Goal: Information Seeking & Learning: Learn about a topic

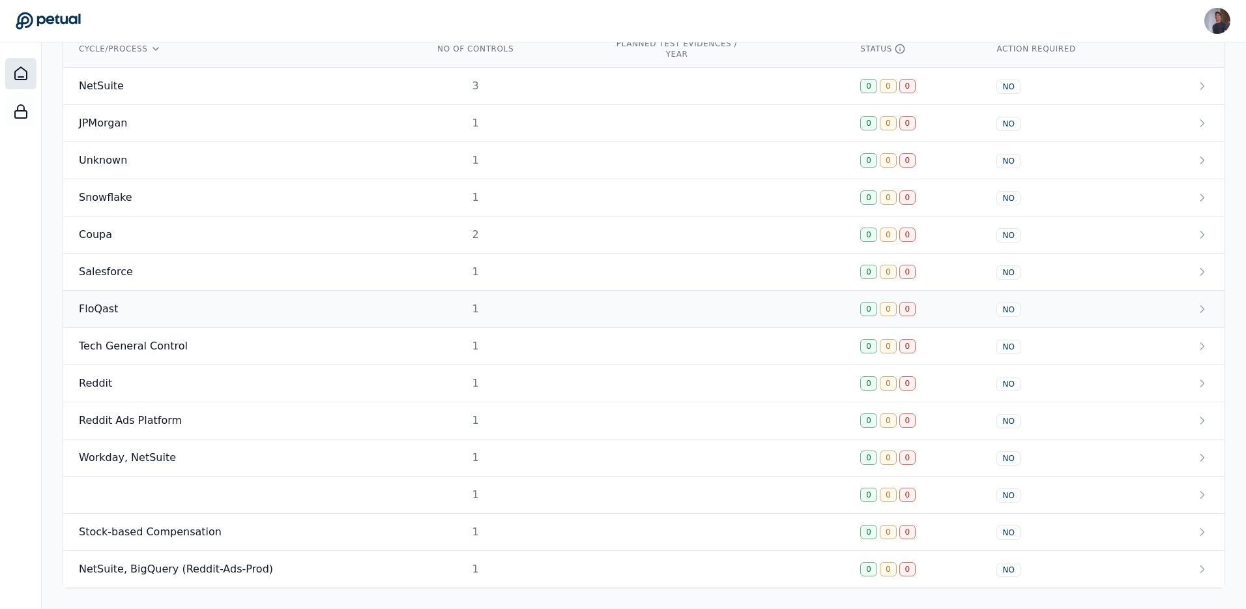
scroll to position [467, 0]
click at [162, 80] on div "NetSuite" at bounding box center [241, 86] width 324 height 16
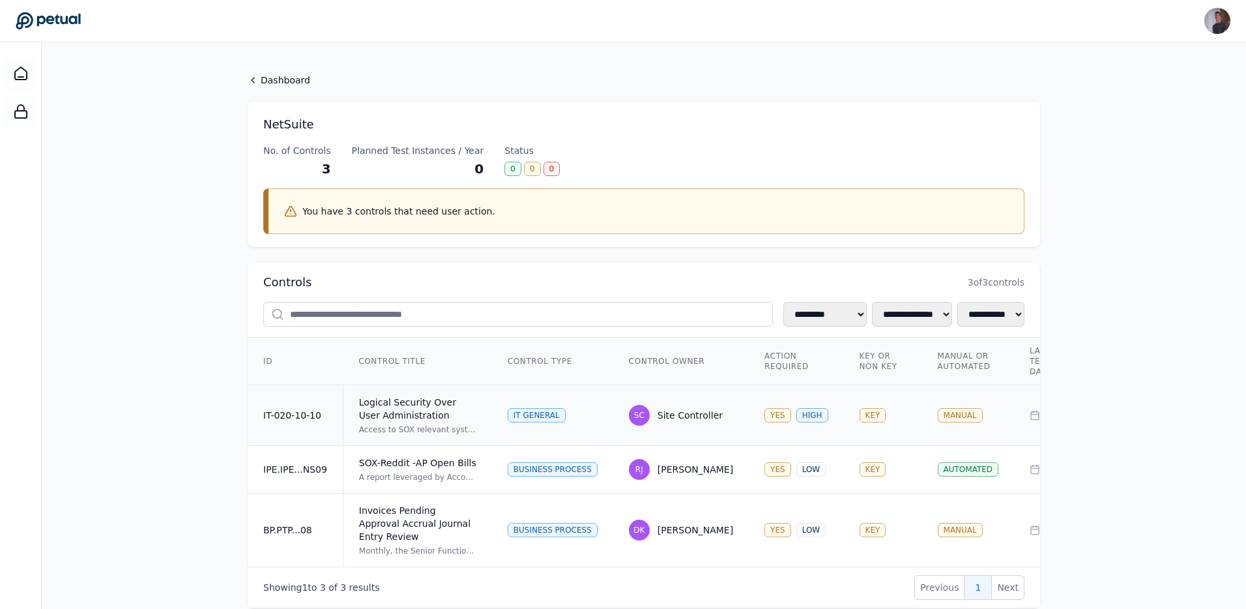
click at [282, 424] on td "IT-020-10-10" at bounding box center [295, 415] width 95 height 61
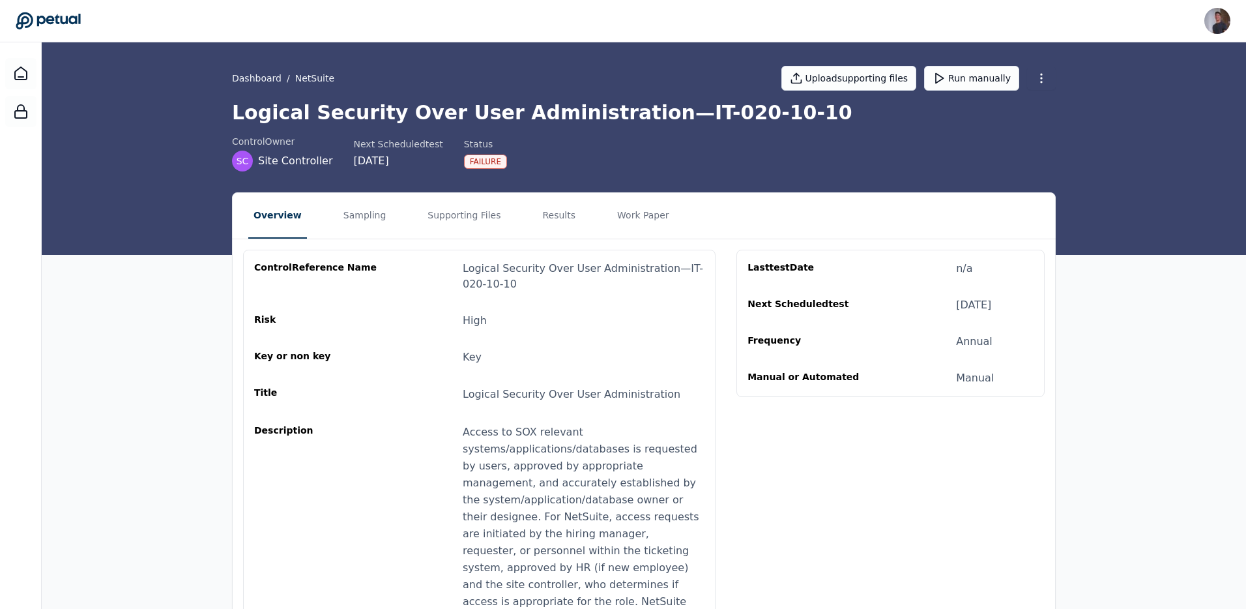
click at [407, 214] on nav "Overview Sampling Supporting Files Results Work Paper" at bounding box center [644, 216] width 822 height 46
click at [434, 212] on button "Supporting Files" at bounding box center [463, 216] width 83 height 46
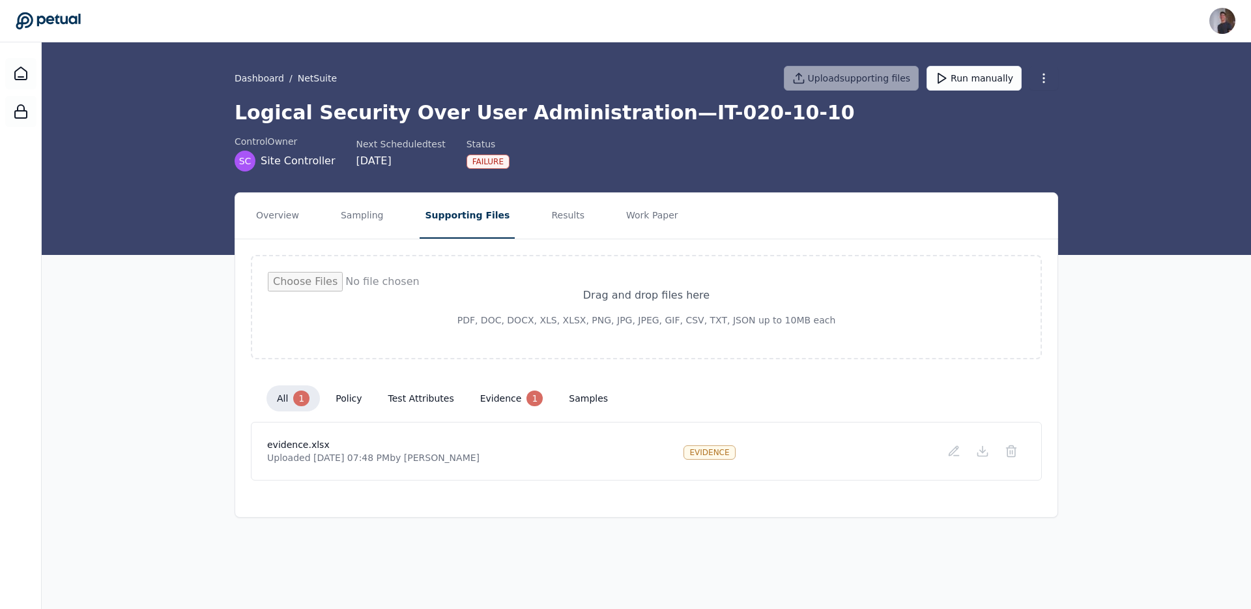
click at [514, 414] on div "all 1 policy test attributes evidence 1 samples" at bounding box center [646, 398] width 791 height 47
click at [512, 409] on button "evidence 1" at bounding box center [512, 398] width 84 height 26
drag, startPoint x: 521, startPoint y: 407, endPoint x: 499, endPoint y: 407, distance: 21.5
click at [514, 407] on button "evidence 1" at bounding box center [512, 398] width 84 height 26
click at [384, 399] on button "test attributes" at bounding box center [421, 397] width 87 height 23
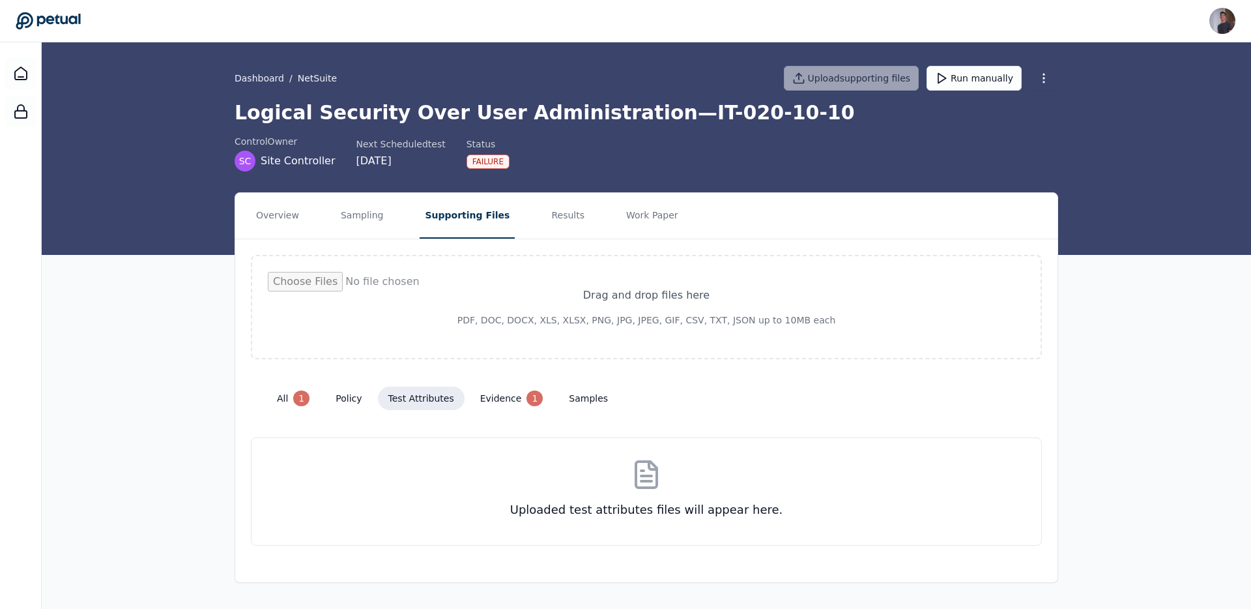
click at [355, 400] on button "policy" at bounding box center [348, 397] width 47 height 23
click at [278, 400] on button "all 1" at bounding box center [293, 398] width 53 height 26
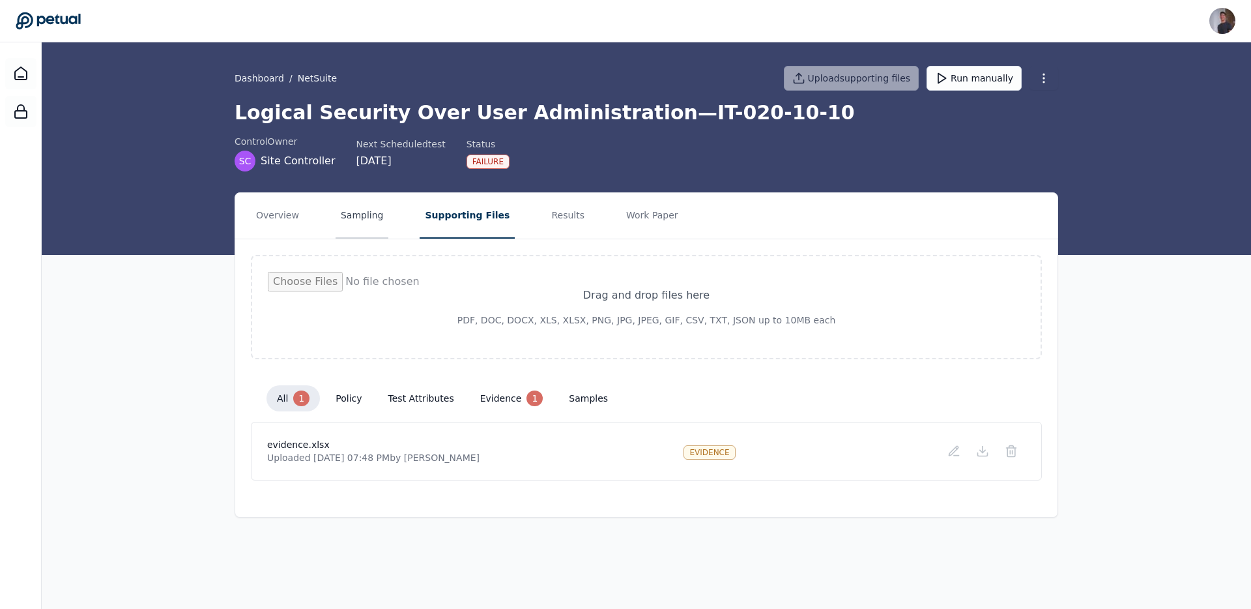
click at [368, 222] on button "Sampling" at bounding box center [362, 216] width 53 height 46
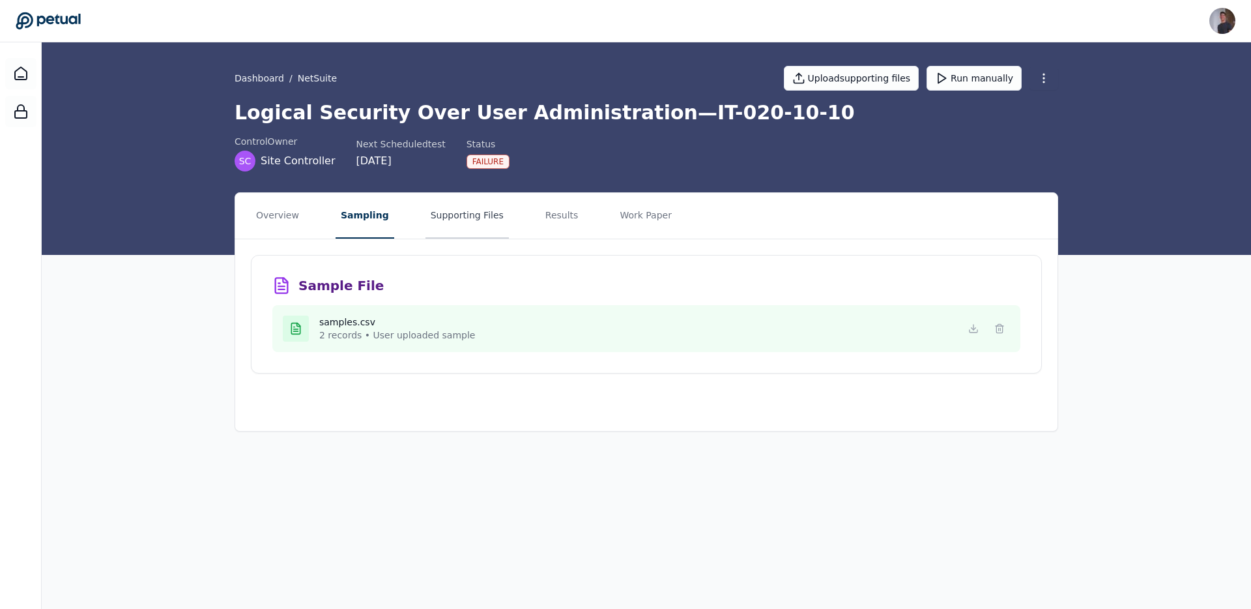
click at [458, 227] on button "Supporting Files" at bounding box center [467, 216] width 83 height 46
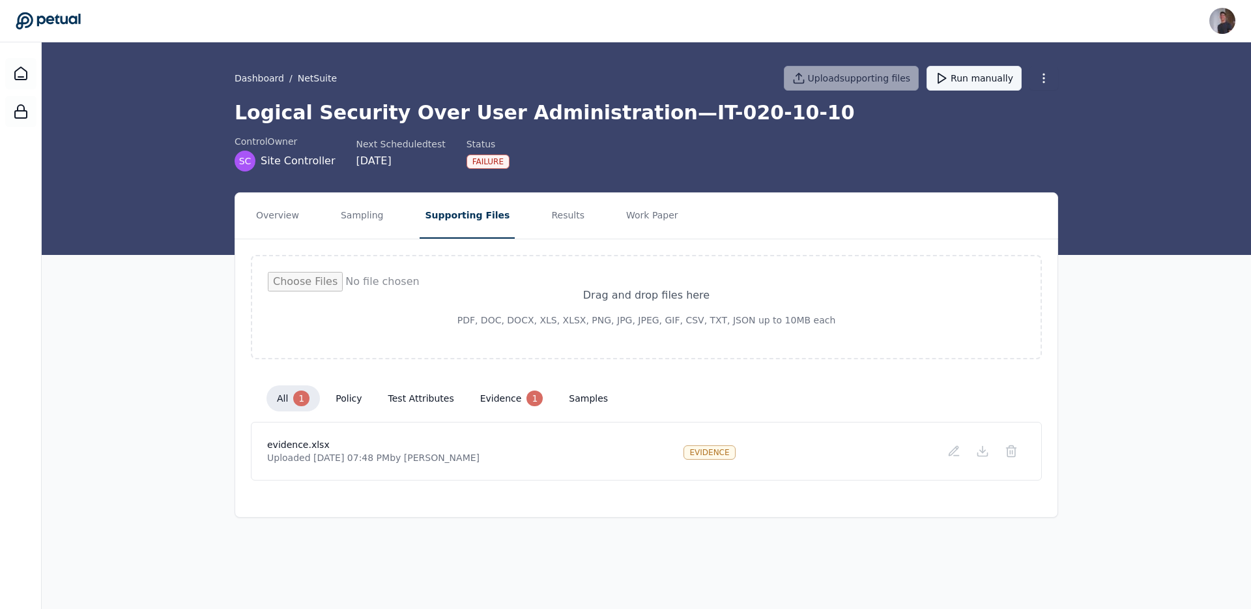
click at [957, 72] on button "Run manually" at bounding box center [974, 78] width 95 height 25
click at [772, 121] on h1 "Logical Security Over User Administration — IT-020-10-10" at bounding box center [647, 112] width 824 height 23
click at [473, 404] on button "evidence 1" at bounding box center [512, 398] width 84 height 26
click at [310, 402] on button "all 1" at bounding box center [293, 398] width 53 height 26
click at [282, 402] on button "all 1" at bounding box center [293, 398] width 53 height 26
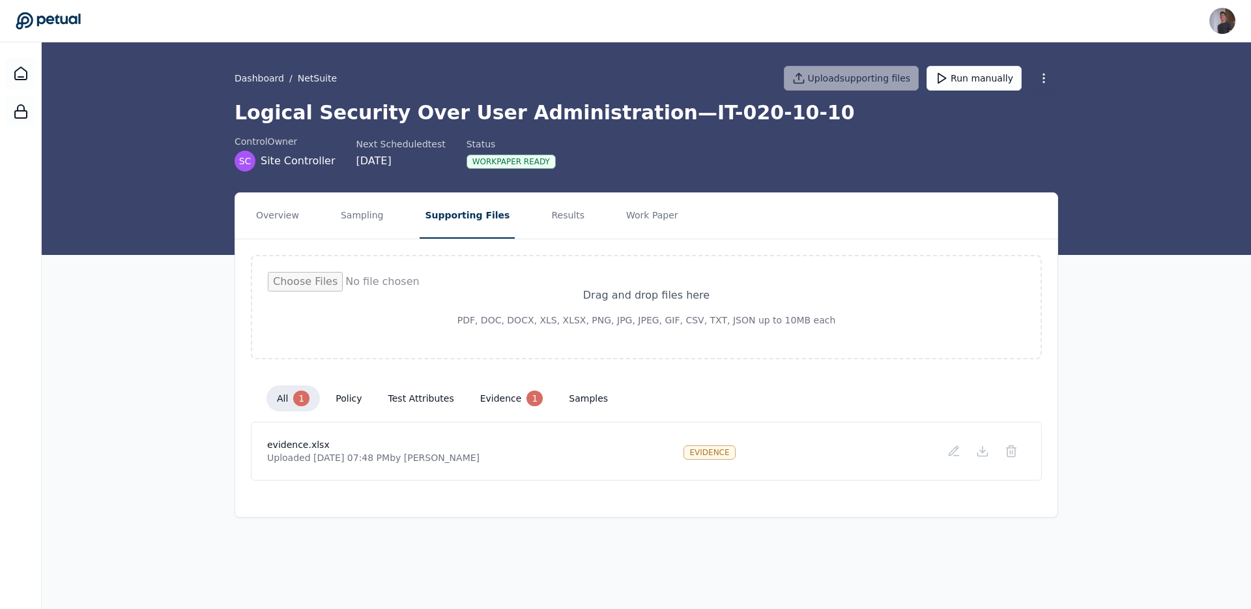
click at [488, 388] on button "evidence 1" at bounding box center [512, 398] width 84 height 26
drag, startPoint x: 525, startPoint y: 238, endPoint x: 532, endPoint y: 233, distance: 8.3
click at [528, 237] on nav "Overview Sampling Supporting Files Results Work Paper" at bounding box center [646, 216] width 822 height 46
click at [546, 233] on button "Results" at bounding box center [568, 216] width 44 height 46
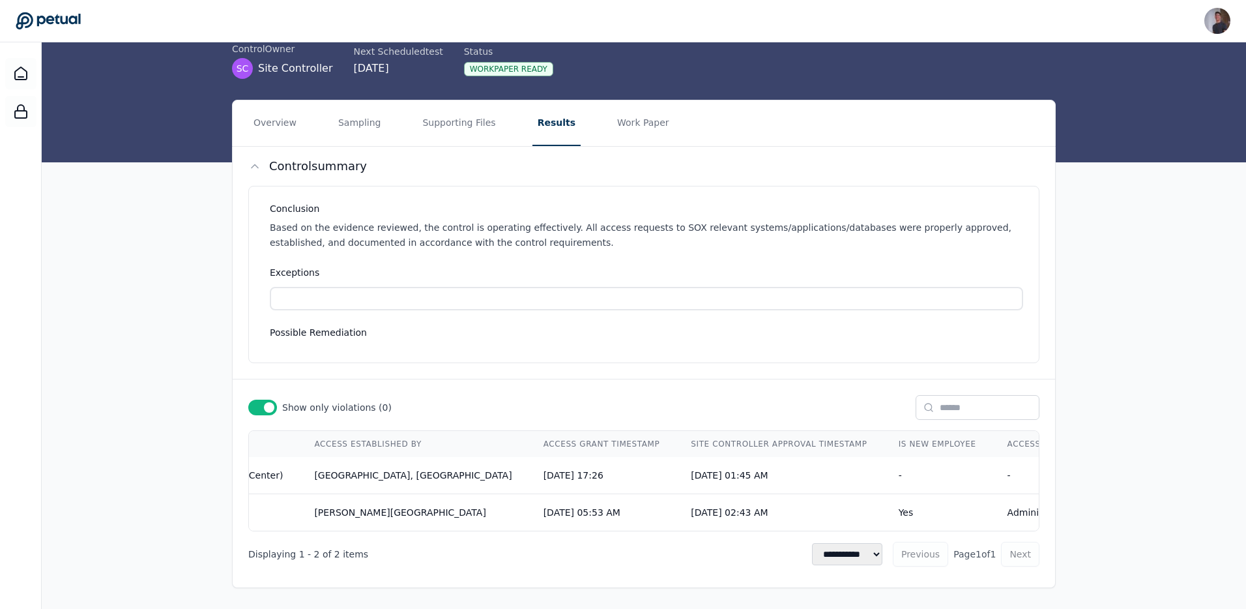
scroll to position [0, 1402]
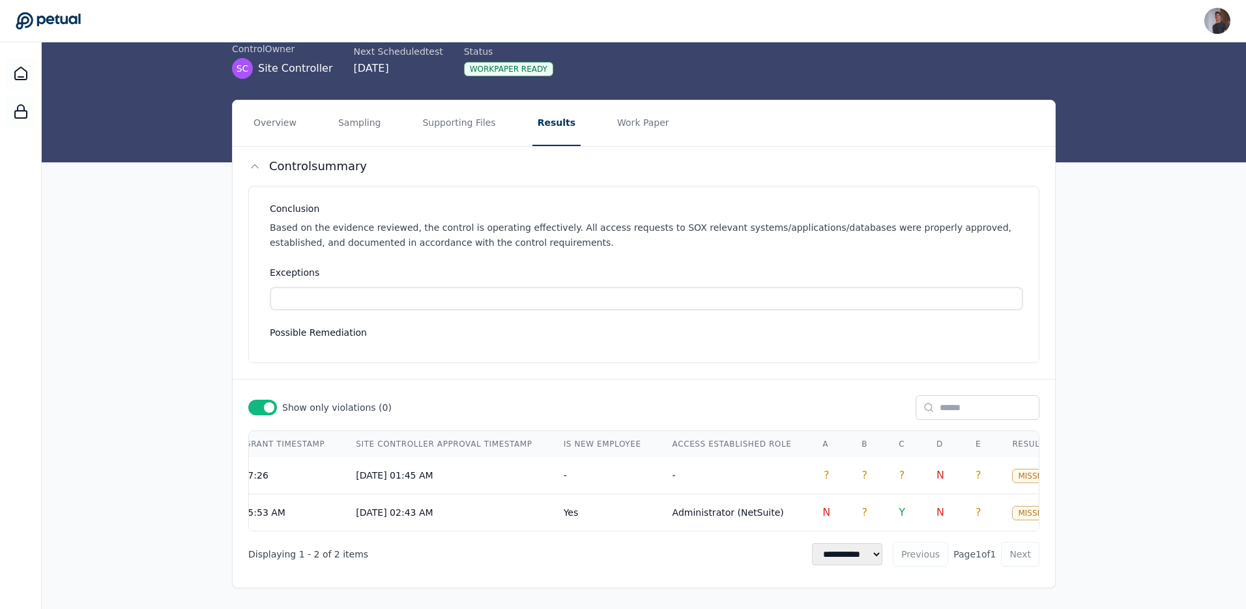
click at [284, 409] on div "Show only violations ( 0 )" at bounding box center [644, 407] width 822 height 25
click at [268, 402] on span at bounding box center [269, 407] width 10 height 10
click at [263, 403] on div at bounding box center [262, 407] width 29 height 16
click at [921, 482] on td "N" at bounding box center [940, 475] width 39 height 37
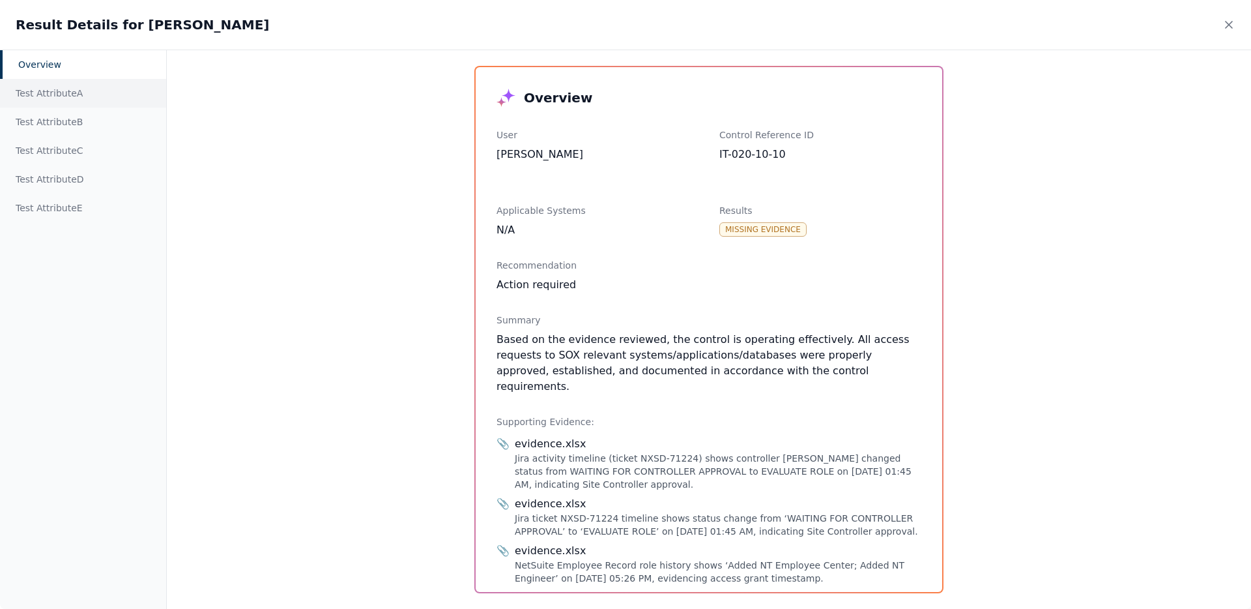
click at [74, 100] on div "Test Attribute A" at bounding box center [83, 93] width 166 height 29
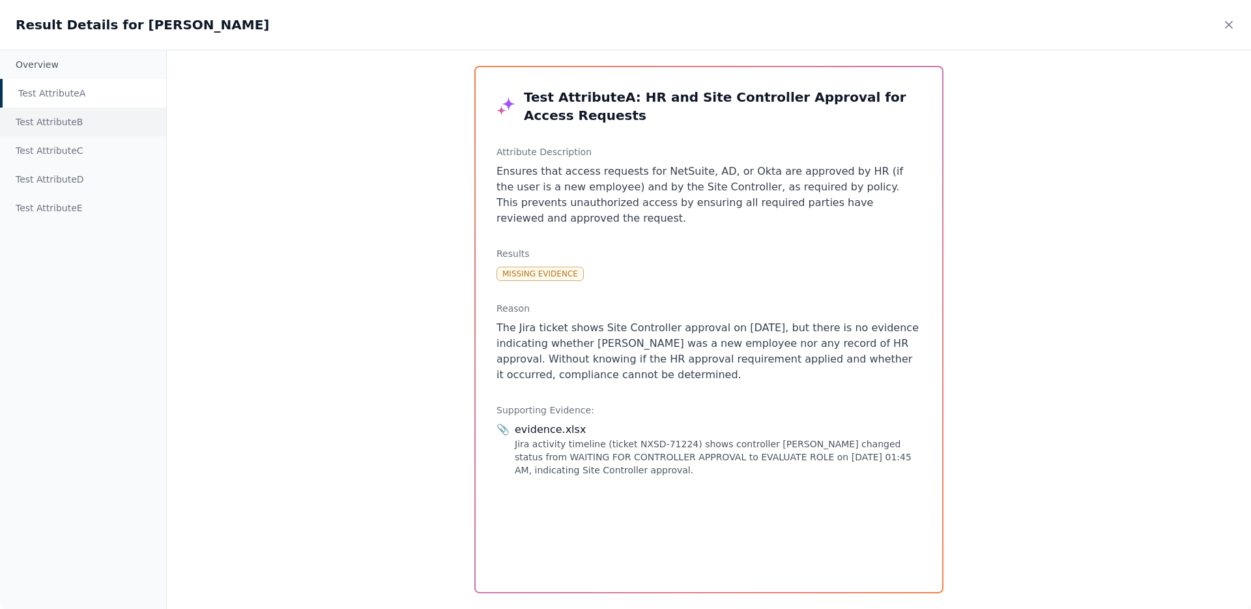
click at [68, 116] on div "Test Attribute B" at bounding box center [83, 122] width 166 height 29
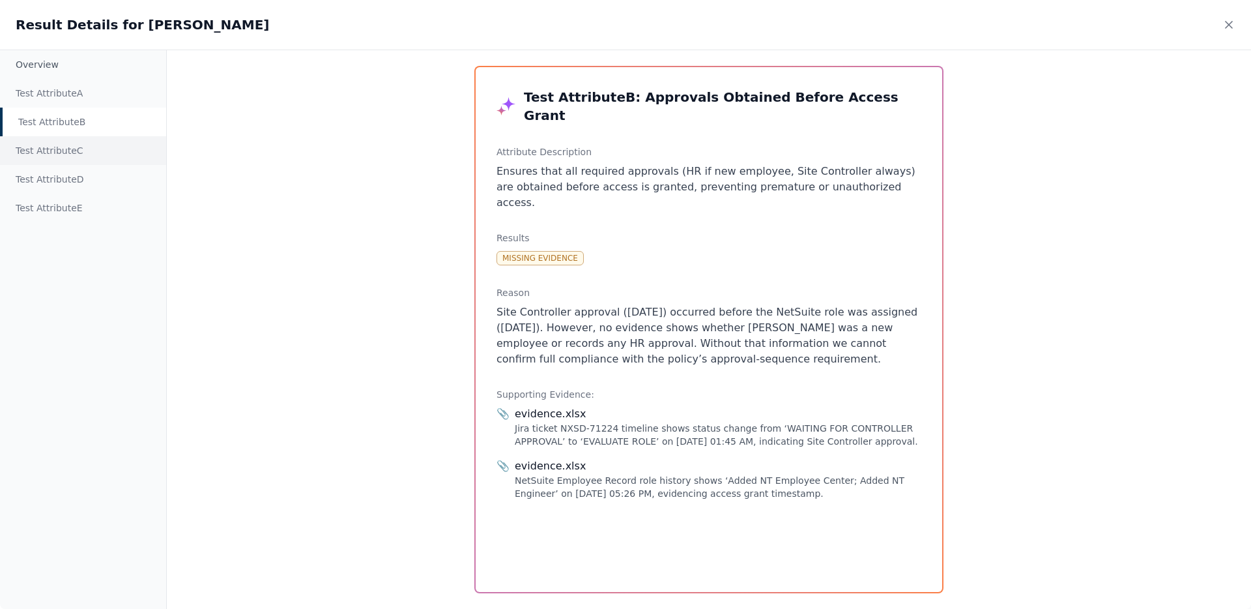
click at [65, 148] on div "Test Attribute C" at bounding box center [83, 150] width 166 height 29
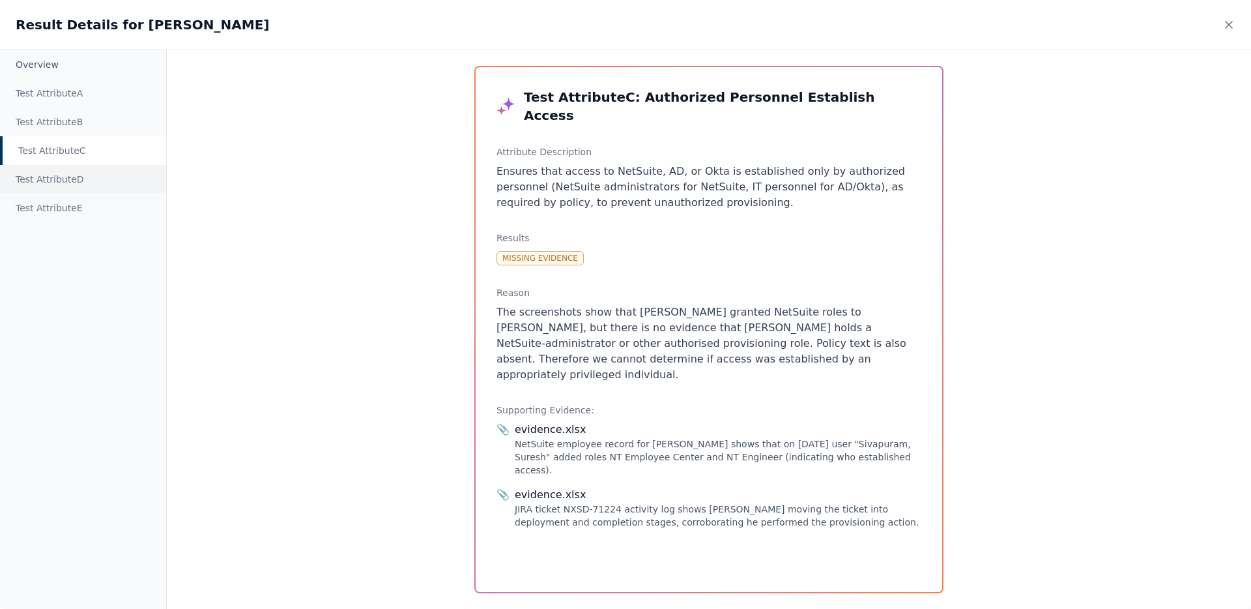
click at [58, 190] on div "Test Attribute D" at bounding box center [83, 179] width 166 height 29
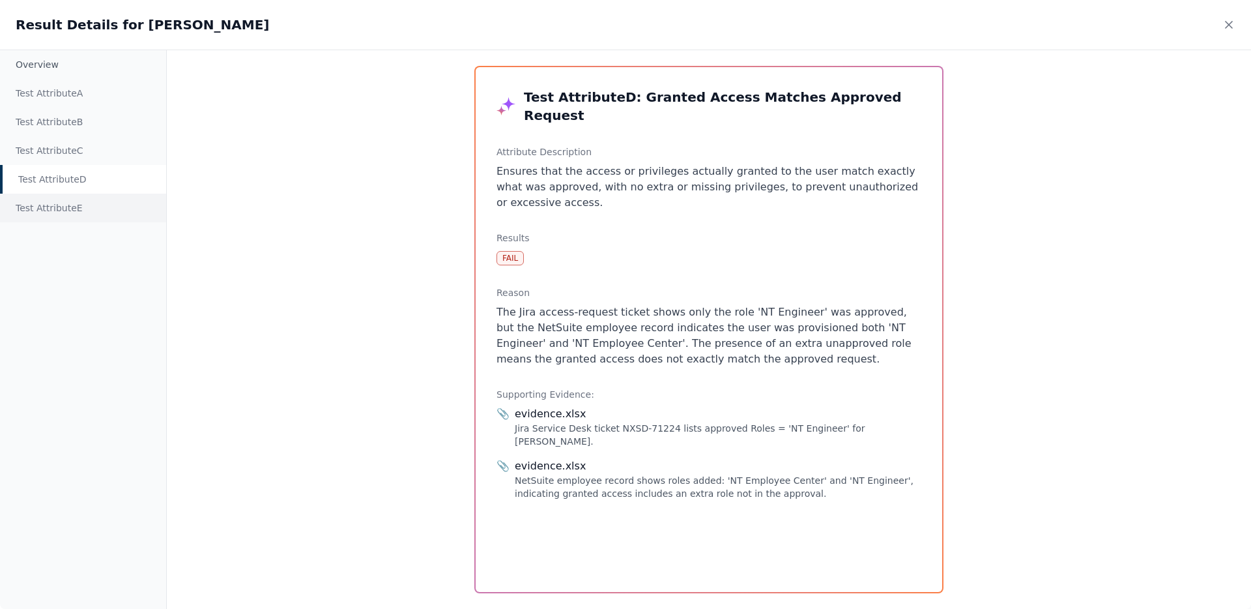
click at [36, 204] on div "Test Attribute E" at bounding box center [83, 208] width 166 height 29
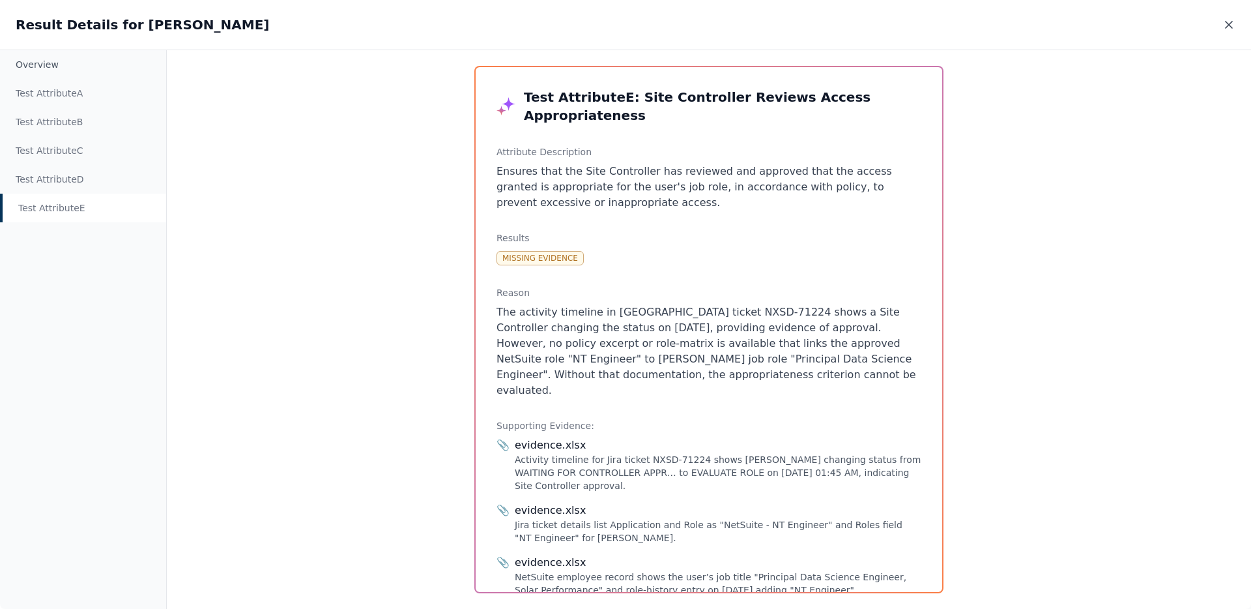
click at [1232, 25] on icon at bounding box center [1229, 24] width 13 height 13
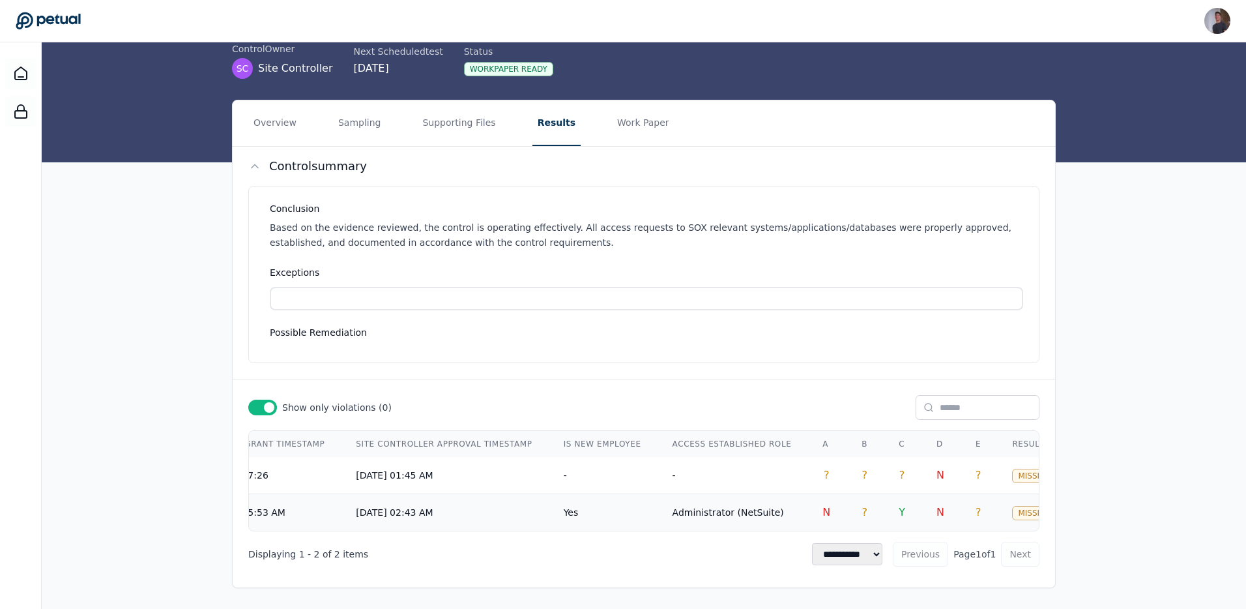
click at [862, 508] on span "?" at bounding box center [865, 512] width 6 height 12
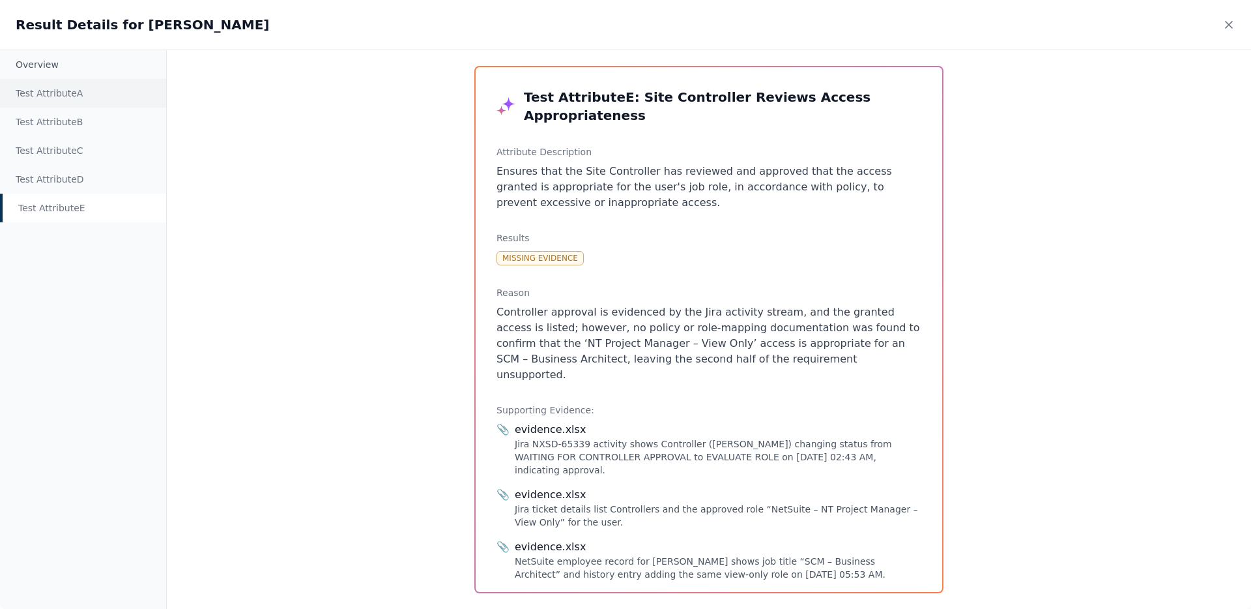
click at [79, 96] on div "Test Attribute A" at bounding box center [83, 93] width 166 height 29
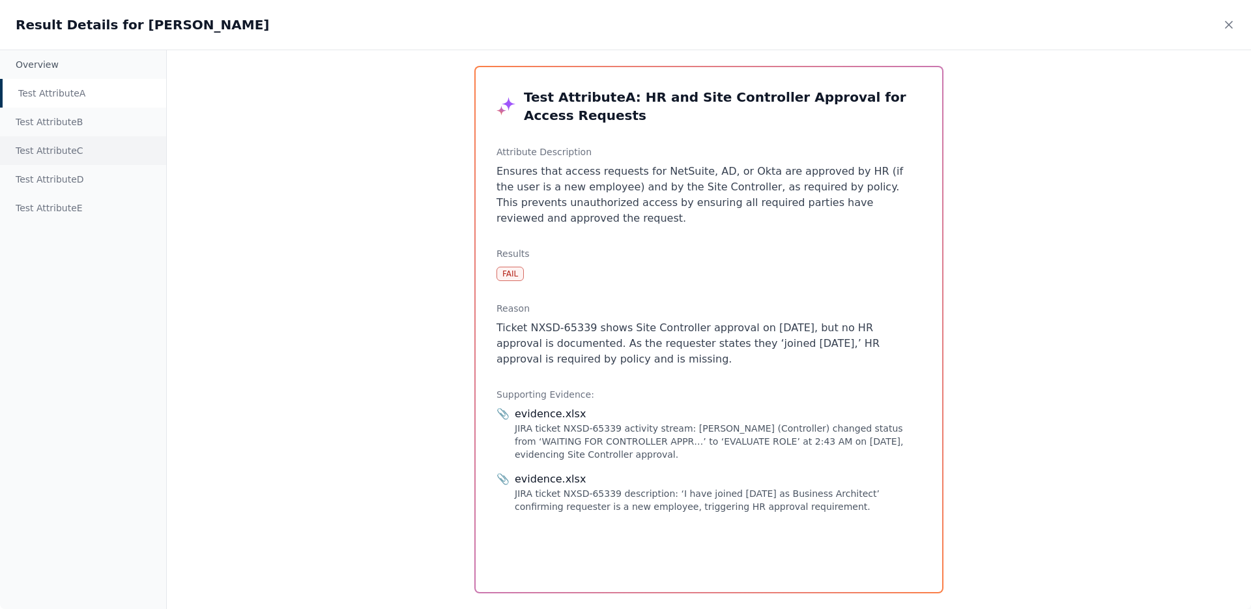
click at [83, 144] on div "Test Attribute C" at bounding box center [83, 150] width 166 height 29
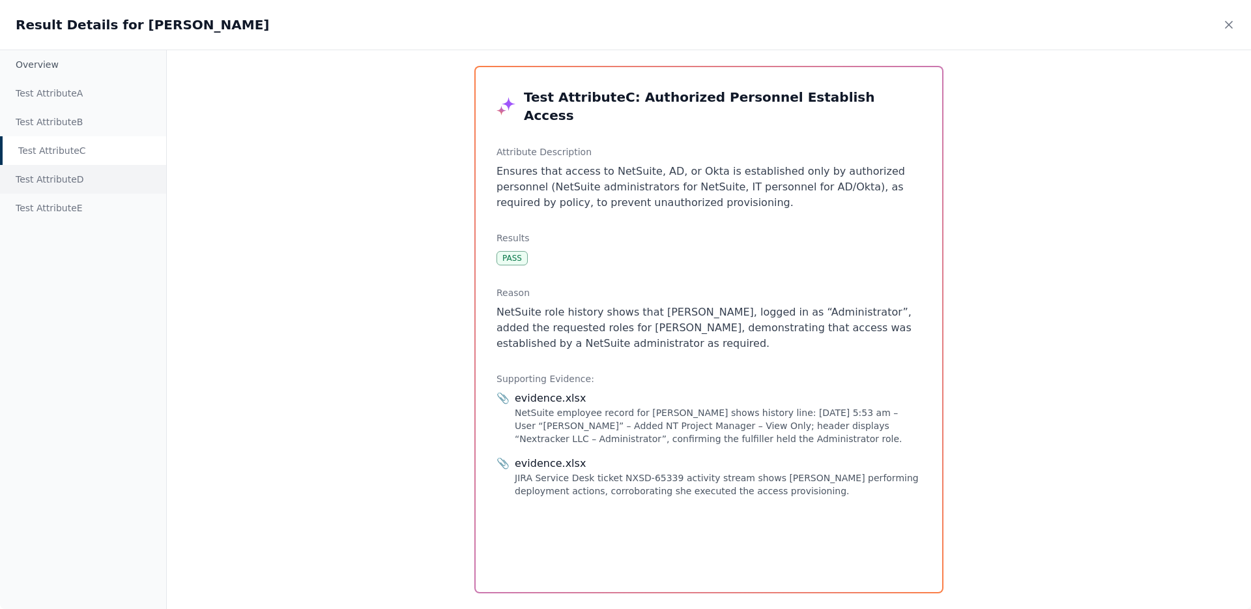
click at [90, 179] on div "Test Attribute D" at bounding box center [83, 179] width 166 height 29
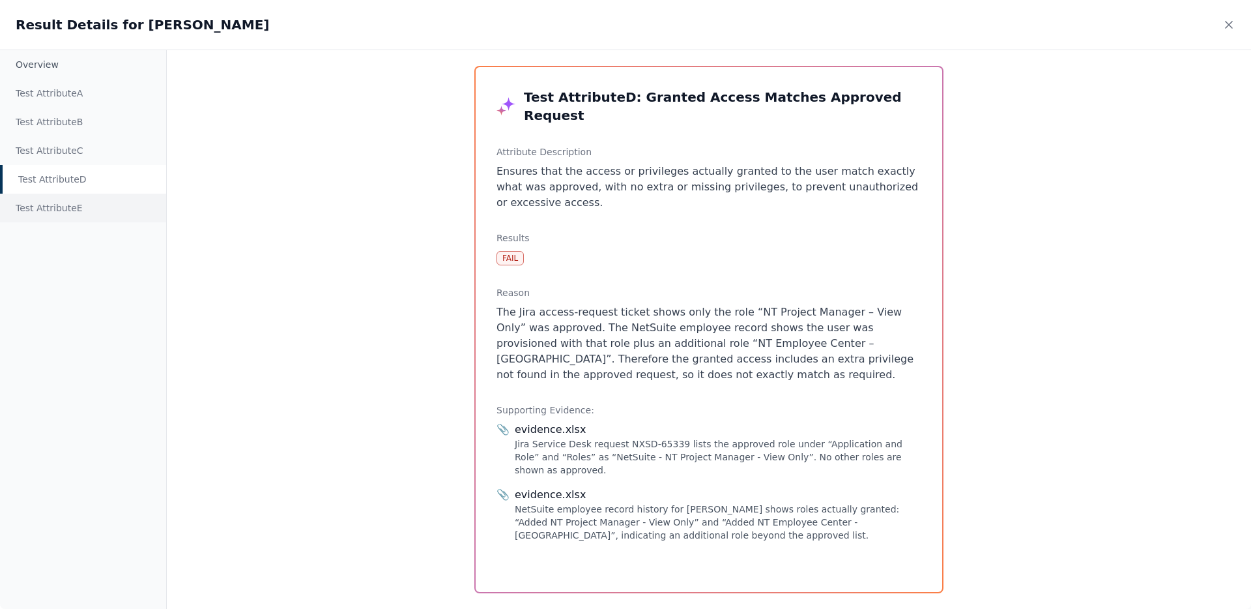
click at [90, 202] on div "Test Attribute E" at bounding box center [83, 208] width 166 height 29
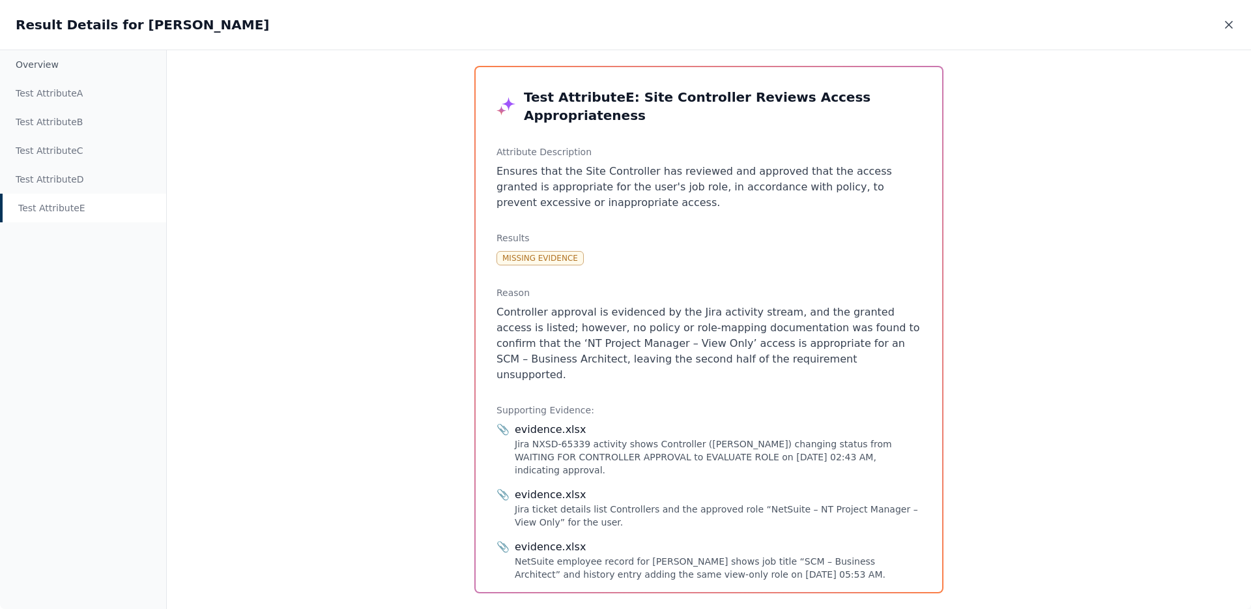
click at [1223, 22] on icon at bounding box center [1229, 24] width 13 height 13
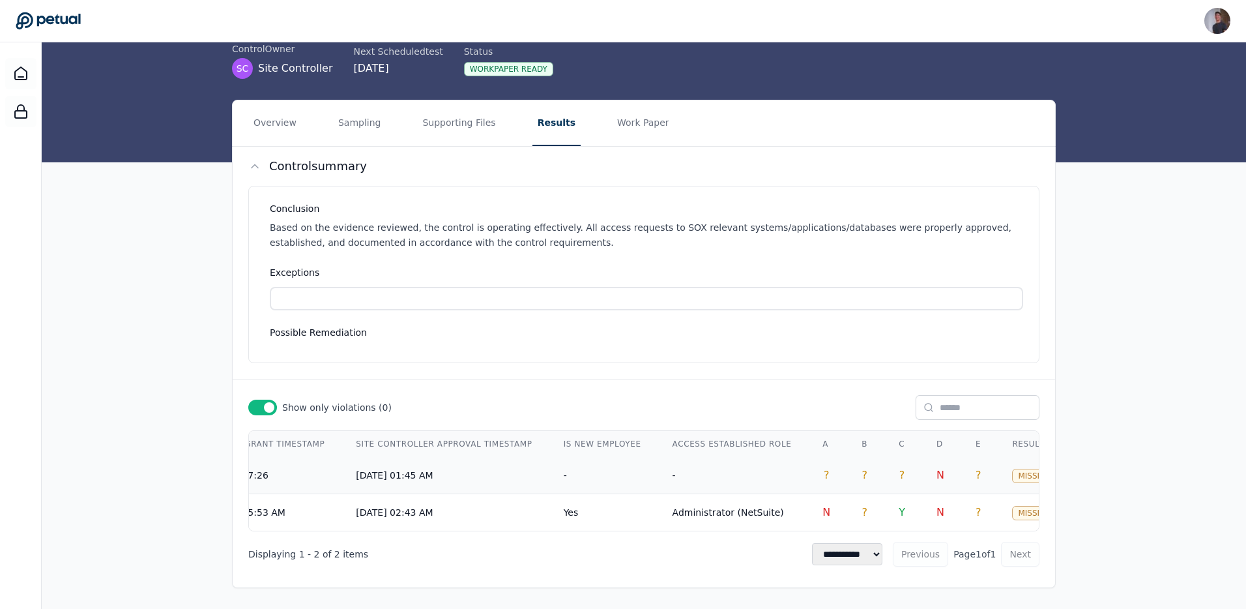
click at [548, 460] on td "-" at bounding box center [602, 475] width 109 height 37
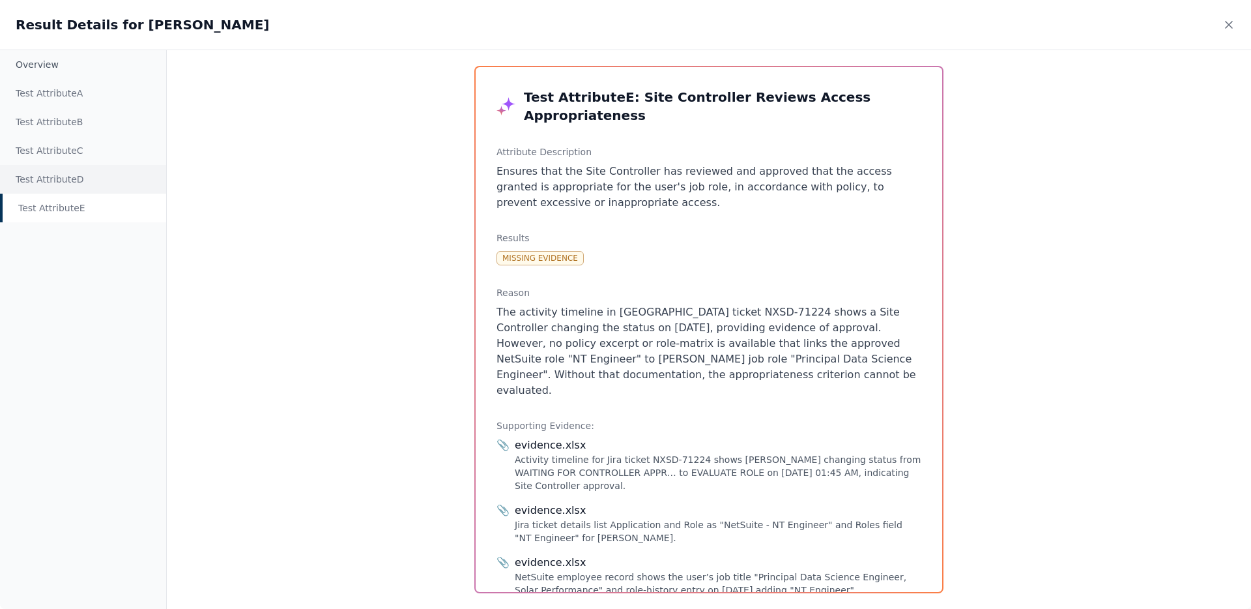
click at [98, 172] on div "Test Attribute D" at bounding box center [83, 179] width 166 height 29
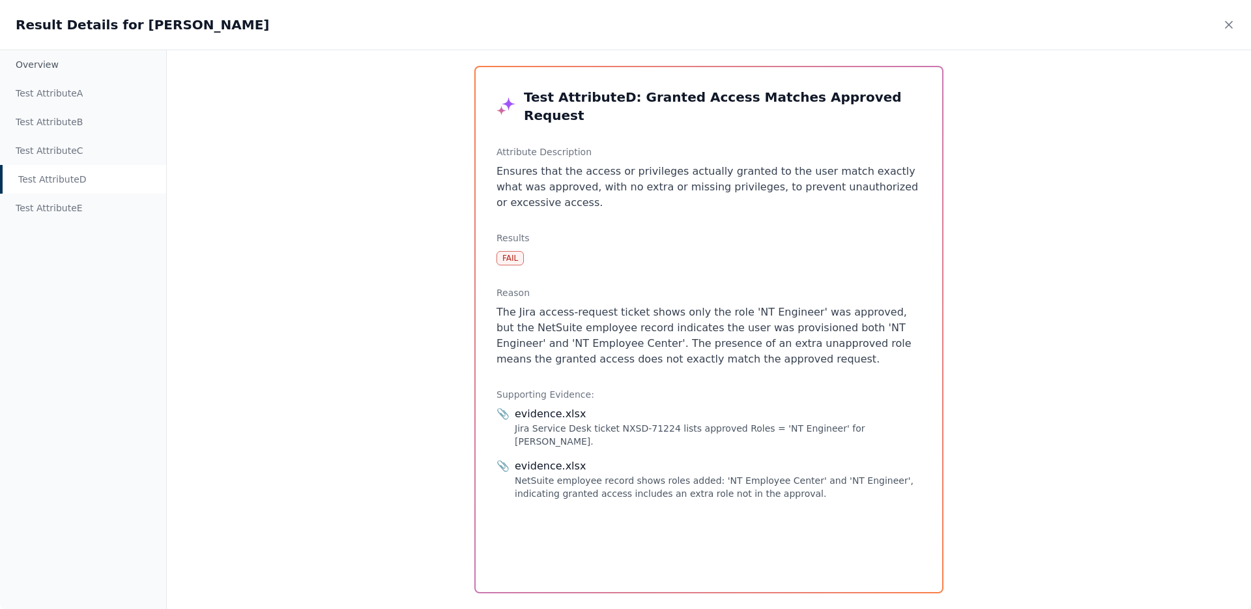
click at [368, 289] on div "Overview Test Attribute A Test Attribute B Test Attribute C Test Attribute D Te…" at bounding box center [625, 329] width 1251 height 559
click at [116, 166] on div "Test Attribute D" at bounding box center [83, 179] width 166 height 29
click at [108, 157] on div "Test Attribute C" at bounding box center [83, 150] width 166 height 29
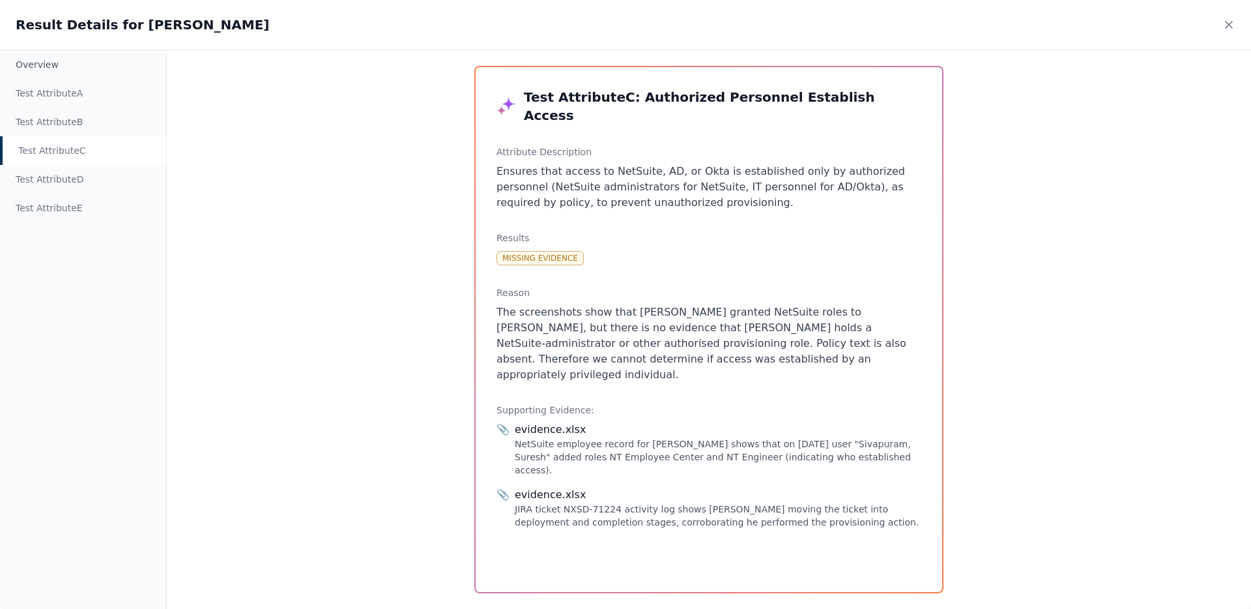
drag, startPoint x: 1218, startPoint y: 36, endPoint x: 723, endPoint y: 511, distance: 685.8
click at [723, 511] on div "Result Details for [PERSON_NAME] Overview Test Attribute A Test Attribute B Tes…" at bounding box center [625, 304] width 1251 height 609
click at [807, 502] on div "JIRA ticket NXSD-71224 activity log shows [PERSON_NAME] moving the ticket into …" at bounding box center [718, 515] width 407 height 26
click at [1212, 27] on div "Result Details for [PERSON_NAME]" at bounding box center [625, 25] width 1251 height 50
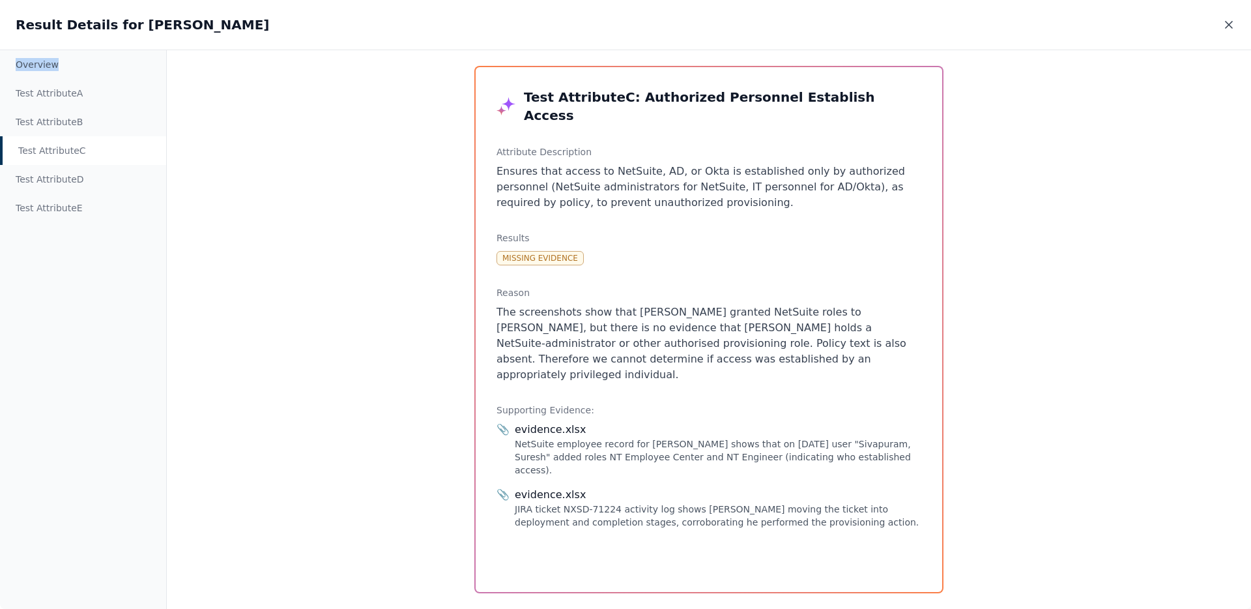
click at [1229, 26] on icon at bounding box center [1229, 24] width 13 height 13
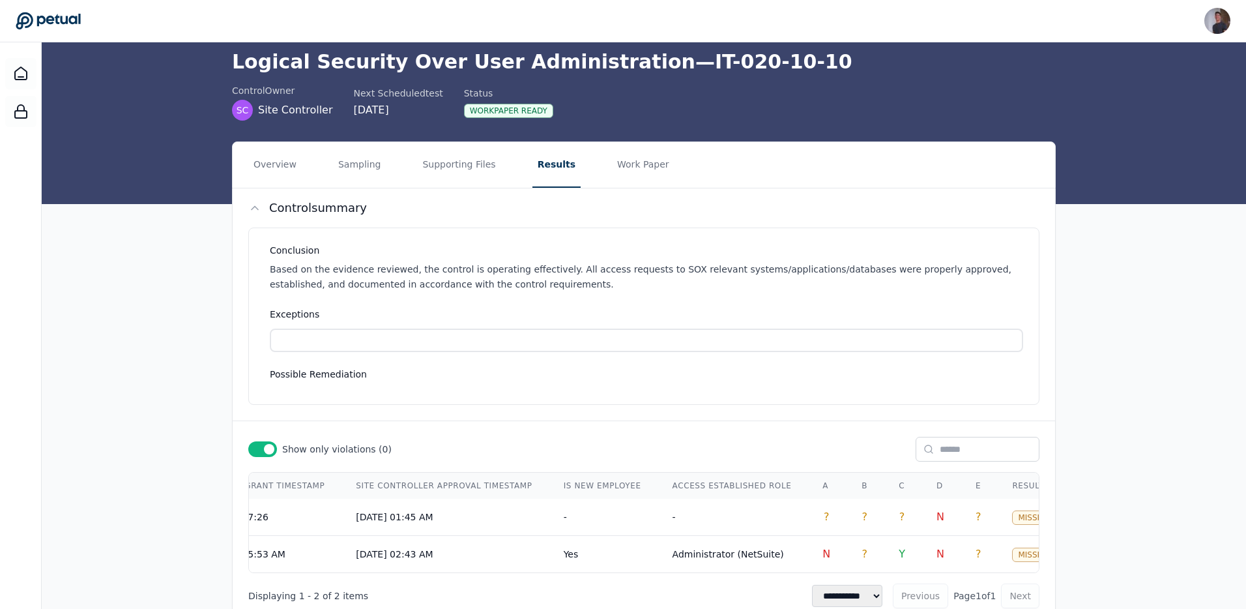
scroll to position [0, 0]
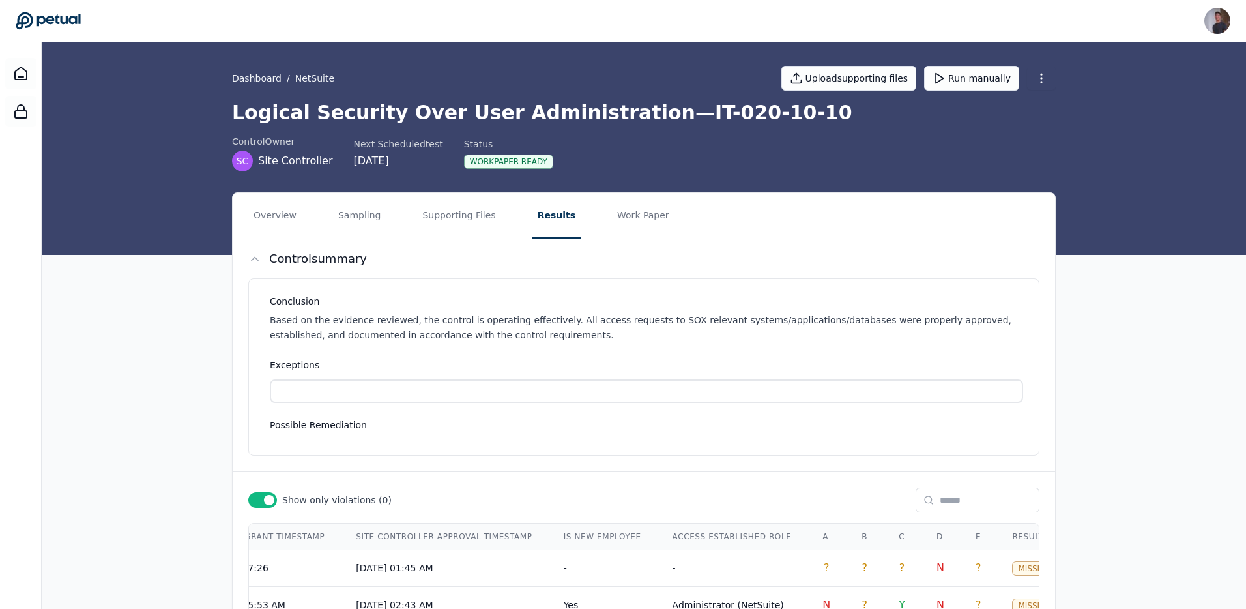
click at [490, 160] on div "Workpaper Ready" at bounding box center [508, 161] width 89 height 14
click at [489, 160] on div "Workpaper Ready" at bounding box center [508, 161] width 89 height 14
click at [474, 141] on div "Status" at bounding box center [508, 144] width 89 height 13
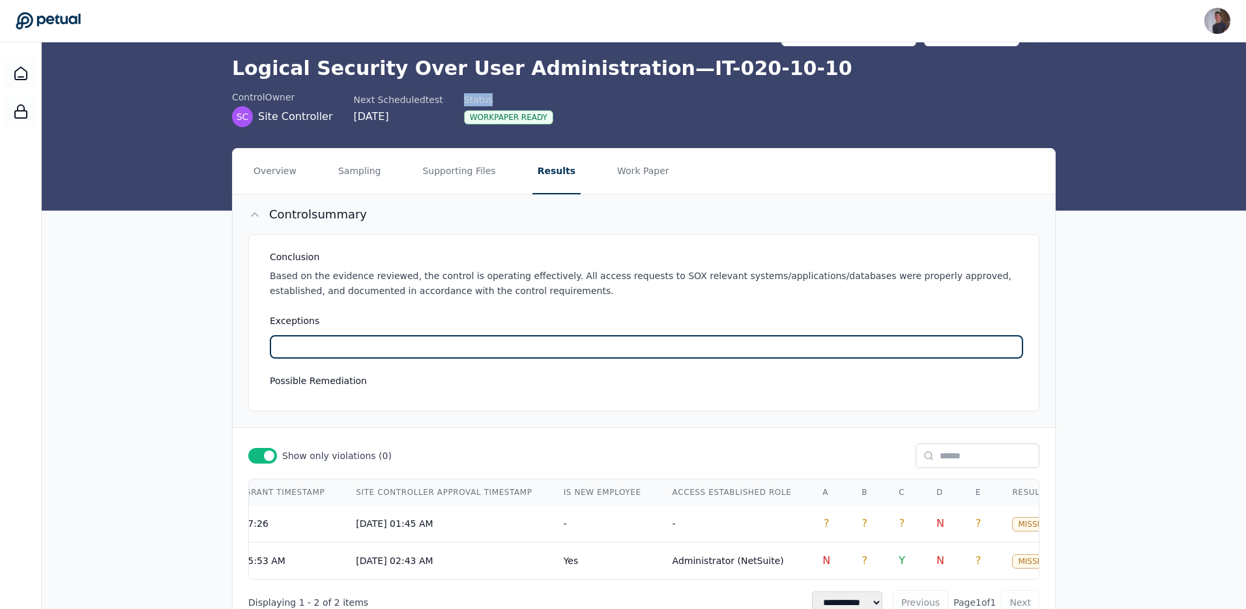
scroll to position [99, 0]
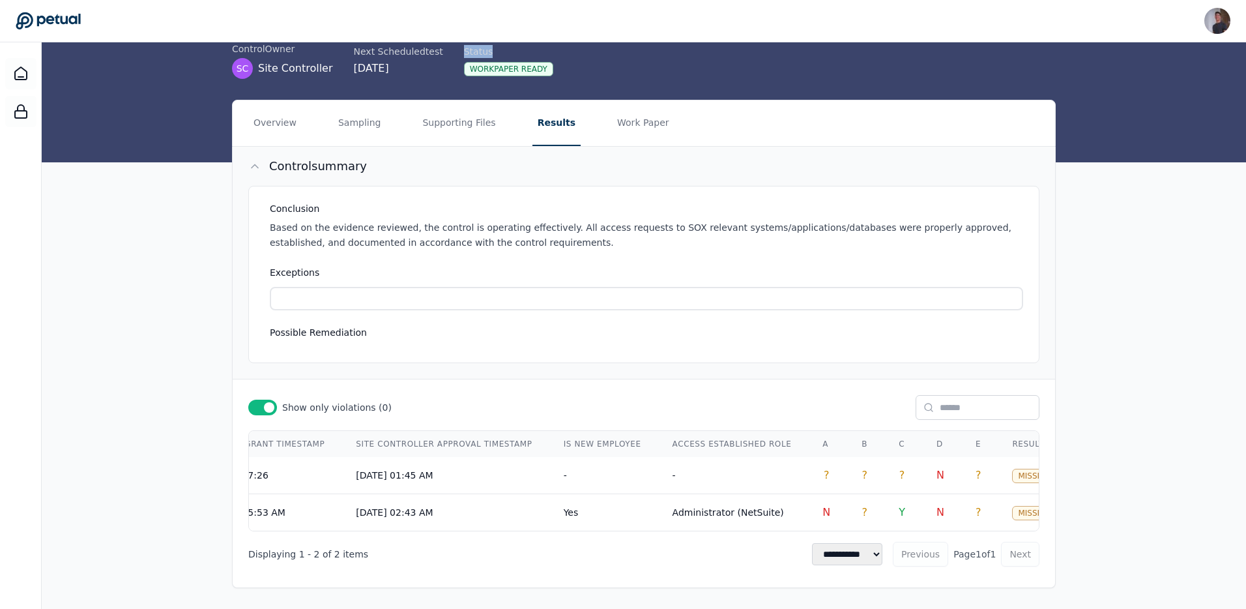
copy div "Status"
click at [734, 533] on div "**********" at bounding box center [644, 480] width 822 height 171
click at [883, 465] on td "?" at bounding box center [902, 475] width 38 height 37
